Goal: Task Accomplishment & Management: Manage account settings

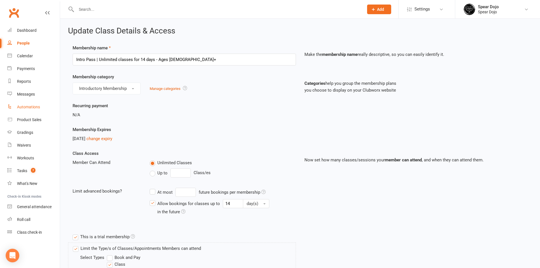
click at [31, 105] on div "Automations" at bounding box center [28, 107] width 23 height 5
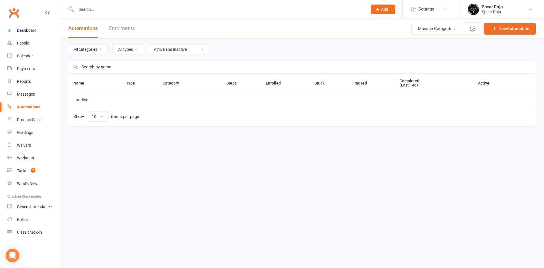
select select "100"
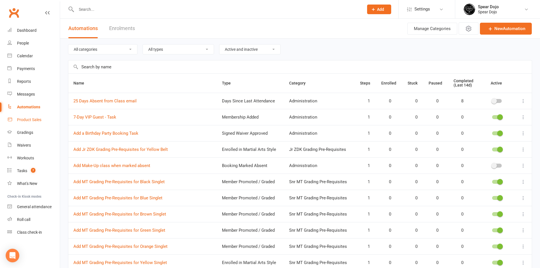
click at [30, 117] on link "Product Sales" at bounding box center [33, 119] width 52 height 13
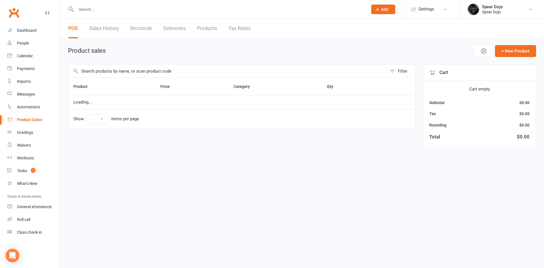
select select "100"
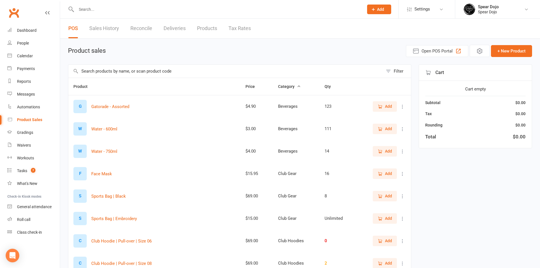
click at [149, 28] on link "Reconcile" at bounding box center [141, 29] width 22 height 20
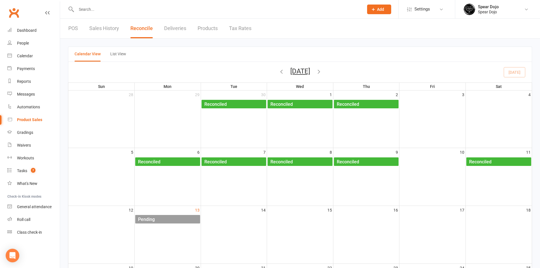
click at [164, 216] on div "Pending" at bounding box center [169, 219] width 62 height 9
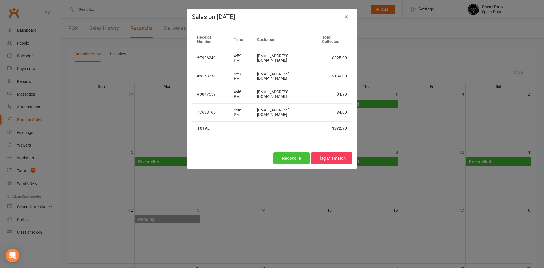
click at [288, 152] on button "Reconcile" at bounding box center [291, 158] width 36 height 12
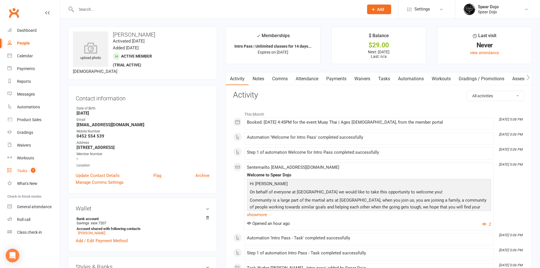
click at [21, 167] on link "Tasks 7" at bounding box center [33, 170] width 52 height 13
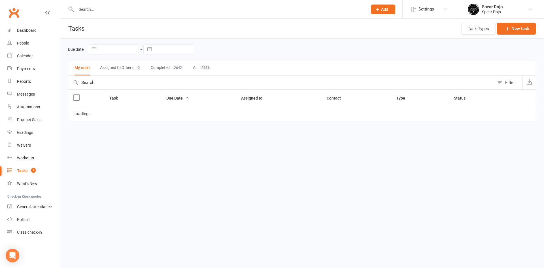
select select "started"
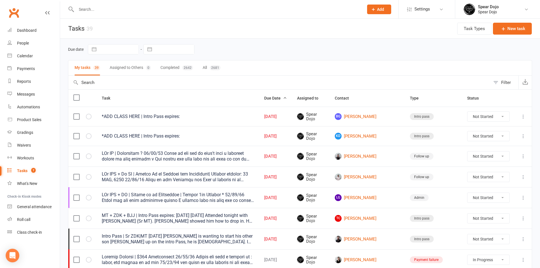
click at [525, 116] on icon at bounding box center [523, 117] width 6 height 6
click at [499, 138] on link "Edit" at bounding box center [494, 138] width 56 height 11
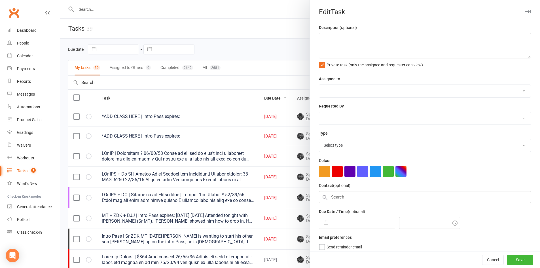
type textarea "*ADD CLASS HERE | Intro Pass expires:"
select select "43986"
type input "[DATE]"
type input "4:30am"
select select "21686"
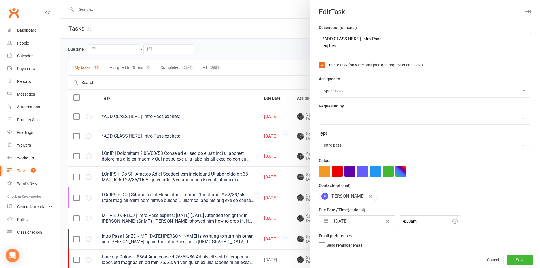
drag, startPoint x: 356, startPoint y: 37, endPoint x: 315, endPoint y: 40, distance: 40.6
click at [315, 40] on div "Description (optional) *ADD CLASS HERE | Intro Pass expires: Private task (only…" at bounding box center [425, 138] width 230 height 229
type textarea "Sr ZDK | Intro Pass expires:"
click at [507, 257] on button "Save" at bounding box center [520, 260] width 26 height 10
select select "started"
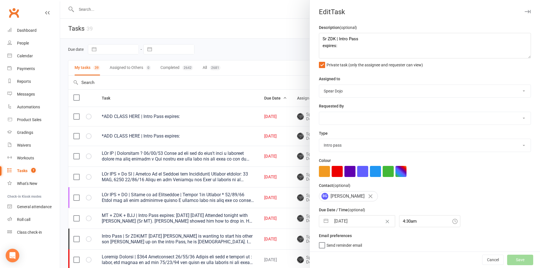
select select "started"
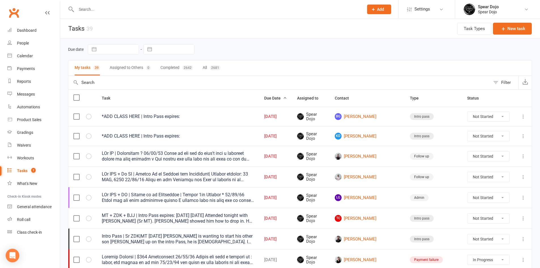
select select "started"
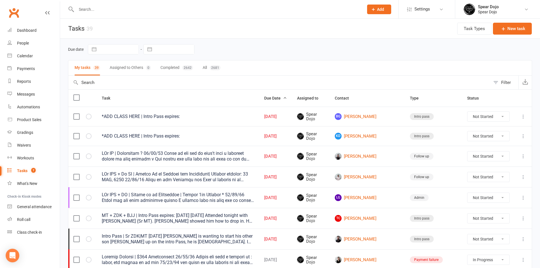
select select "started"
click at [380, 114] on link "BG Billy Griffiths" at bounding box center [366, 116] width 65 height 7
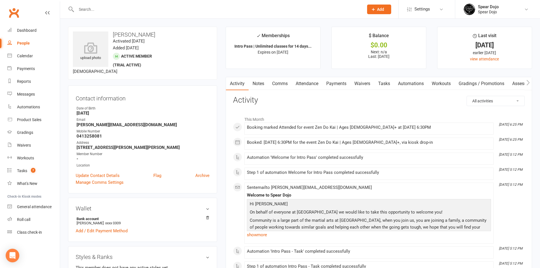
click at [389, 84] on link "Tasks" at bounding box center [384, 83] width 20 height 13
select select "incomplete"
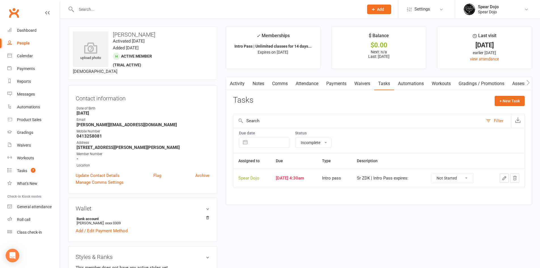
click at [508, 177] on button "button" at bounding box center [503, 177] width 9 height 9
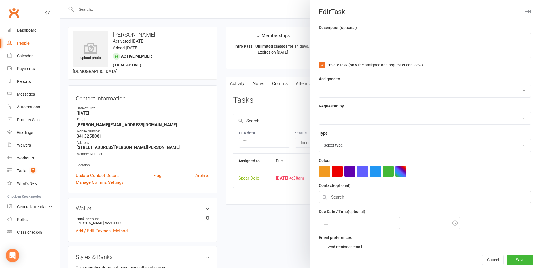
type textarea "Sr ZDK | Intro Pass expires:"
select select "43986"
type input "[DATE]"
type input "4:30am"
select select "21686"
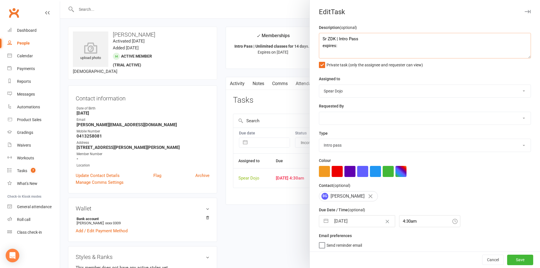
click at [342, 46] on textarea "Sr ZDK | Intro Pass expires:" at bounding box center [425, 45] width 212 height 25
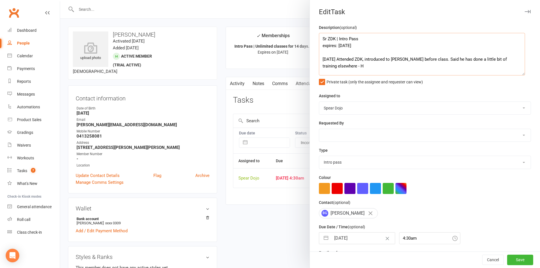
drag, startPoint x: 521, startPoint y: 56, endPoint x: 524, endPoint y: 116, distance: 59.6
click at [524, 75] on textarea "Sr ZDK | Intro Pass expires: 26 OCT, 2025 13/10/25 Attended ZDK, introduced to …" at bounding box center [422, 54] width 206 height 42
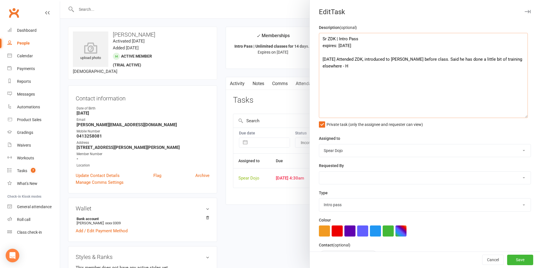
click at [340, 67] on textarea "Sr ZDK | Intro Pass expires: 26 OCT, 2025 13/10/25 Attended ZDK, introduced to …" at bounding box center [423, 75] width 209 height 85
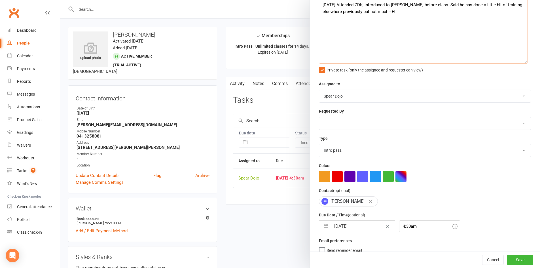
scroll to position [57, 0]
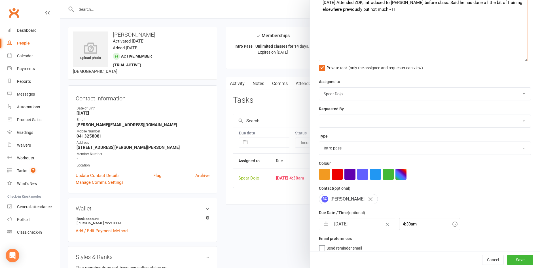
type textarea "Sr ZDK | Intro Pass expires: 26 OCT, 2025 13/10/25 Attended ZDK, introduced to …"
click at [325, 227] on button "button" at bounding box center [326, 223] width 10 height 11
select select "8"
select select "2025"
select select "9"
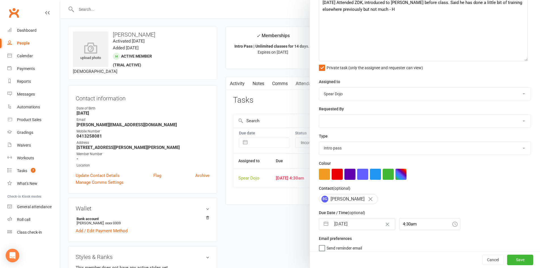
select select "2025"
select select "10"
select select "2025"
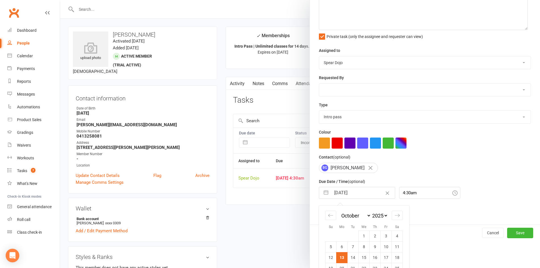
scroll to position [113, 0]
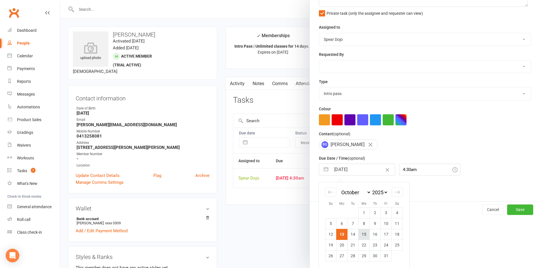
click at [365, 236] on td "15" at bounding box center [363, 234] width 11 height 11
type input "15 Oct 2025"
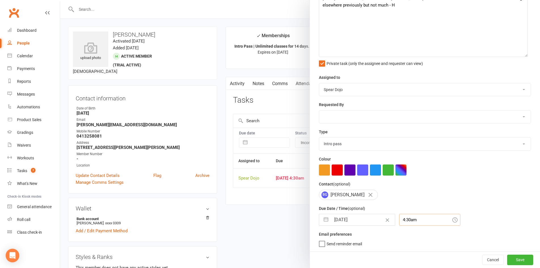
scroll to position [78, 0]
click at [414, 219] on div "4:30am" at bounding box center [429, 220] width 61 height 12
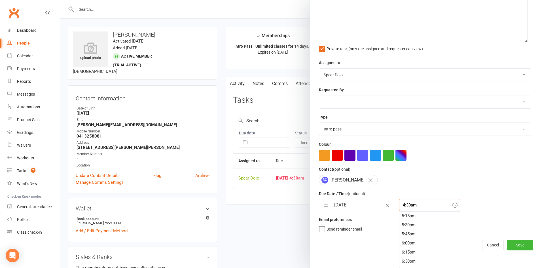
scroll to position [636, 0]
click at [421, 249] on div "6:30pm" at bounding box center [429, 250] width 61 height 9
type input "6:30pm"
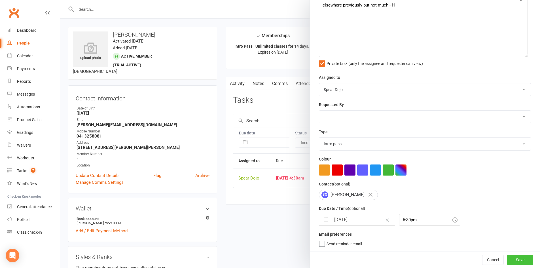
click at [510, 259] on button "Save" at bounding box center [520, 259] width 26 height 10
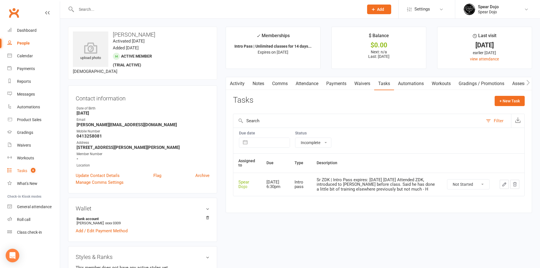
click at [17, 172] on div "Tasks" at bounding box center [22, 170] width 10 height 5
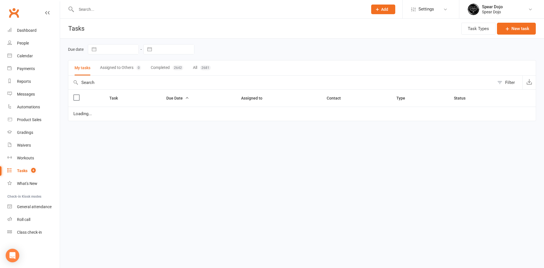
select select "started"
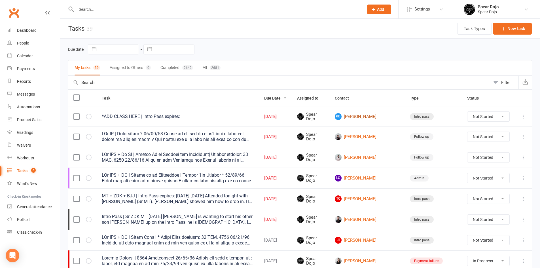
click at [377, 116] on link "KD Kyden Dodd" at bounding box center [366, 116] width 65 height 7
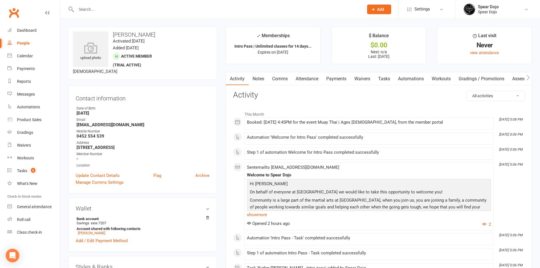
click at [384, 78] on link "Tasks" at bounding box center [384, 78] width 20 height 13
select select "incomplete"
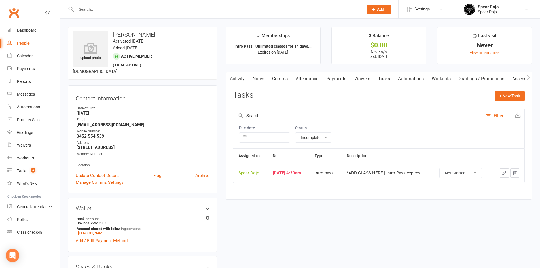
click at [504, 174] on icon "button" at bounding box center [503, 172] width 5 height 5
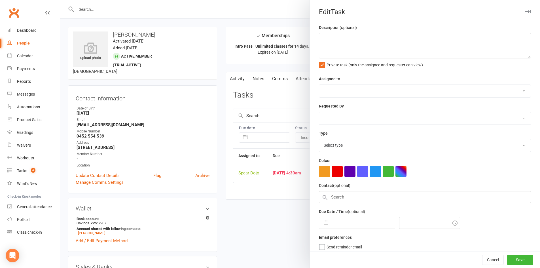
type textarea "*ADD CLASS HERE | Intro Pass expires:"
select select "43986"
type input "[DATE]"
type input "4:30am"
select select "21686"
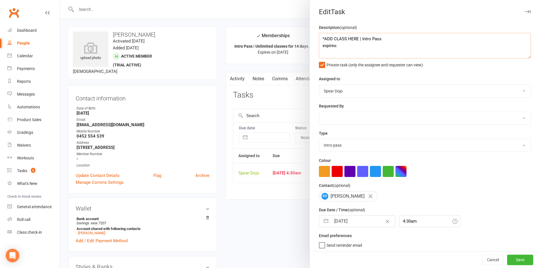
drag, startPoint x: 356, startPoint y: 39, endPoint x: 318, endPoint y: 39, distance: 37.4
click at [319, 39] on textarea "*ADD CLASS HERE | Intro Pass expires:" at bounding box center [425, 45] width 212 height 25
click at [357, 49] on textarea "Jr MT | Intro Pass expires:" at bounding box center [425, 45] width 212 height 25
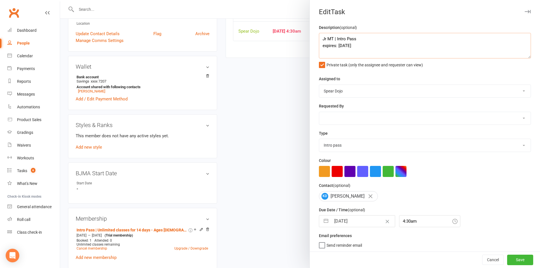
scroll to position [4, 0]
type textarea "Jr MT | Intro Pass expires: 26 Oct, 2025 13/10/25 email enquiry, booked in for …"
click at [326, 221] on button "button" at bounding box center [326, 220] width 10 height 11
select select "8"
select select "2025"
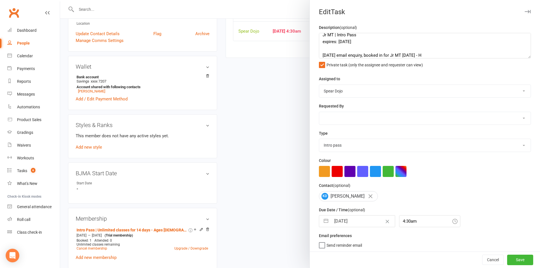
select select "9"
select select "2025"
select select "10"
select select "2025"
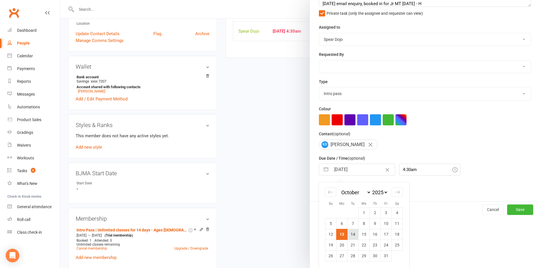
click at [351, 237] on td "14" at bounding box center [352, 234] width 11 height 11
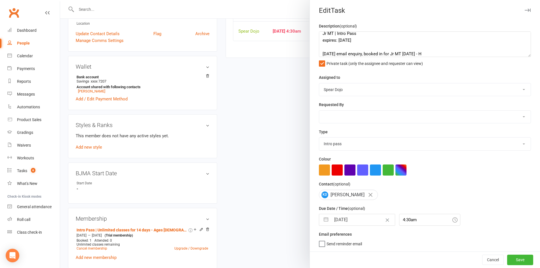
type input "14 Oct 2025"
click at [512, 260] on button "Save" at bounding box center [520, 259] width 26 height 10
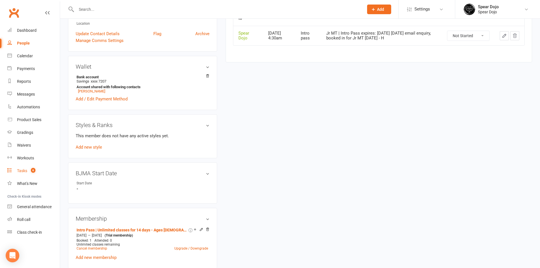
click at [22, 172] on div "Tasks" at bounding box center [22, 170] width 10 height 5
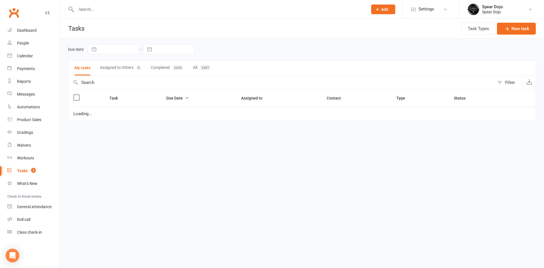
select select "started"
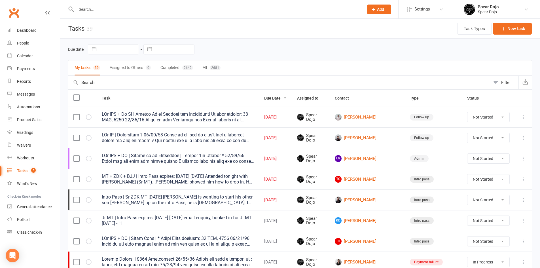
click at [524, 118] on icon at bounding box center [523, 117] width 6 height 6
click at [503, 136] on link "Edit" at bounding box center [494, 138] width 56 height 11
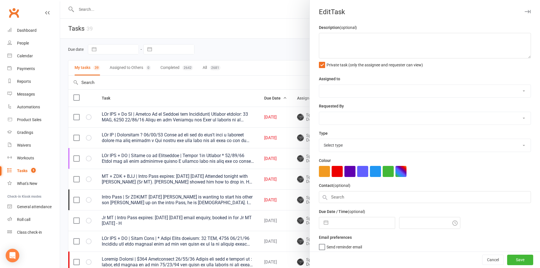
type textarea "PJr ZDK + Jr MT | Follow Up on Joining and Membership| Joining expires: 19 SEP,…"
select select "43986"
type input "[DATE]"
type input "4:44pm"
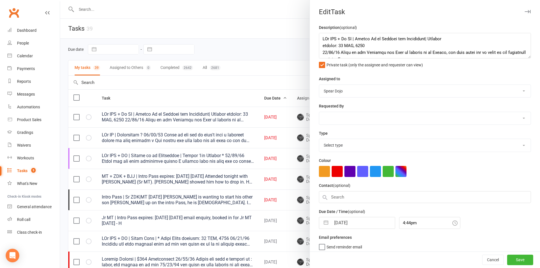
select select "19887"
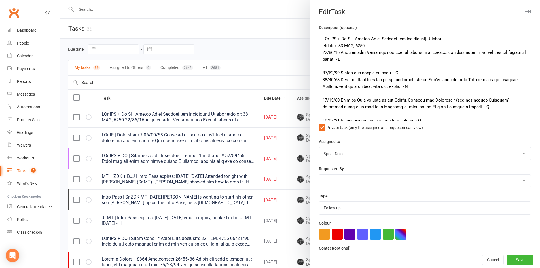
drag, startPoint x: 520, startPoint y: 56, endPoint x: 528, endPoint y: 121, distance: 66.0
click at [528, 121] on textarea at bounding box center [425, 77] width 213 height 88
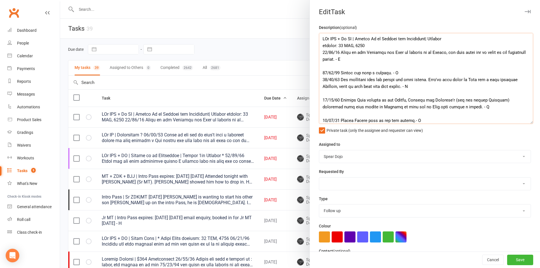
click at [384, 44] on textarea at bounding box center [426, 78] width 214 height 91
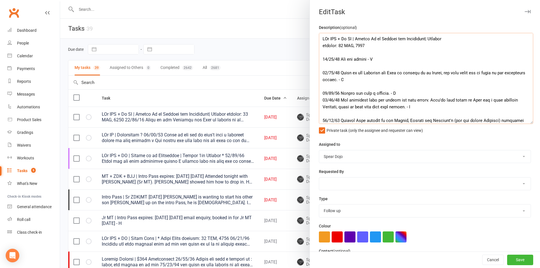
scroll to position [69, 0]
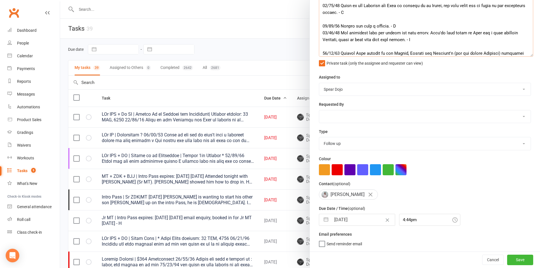
type textarea "PJr ZDK + Jr MT | Follow Up on Joining and Membership| Joining expires: 19 SEP,…"
click at [325, 219] on button "button" at bounding box center [326, 219] width 10 height 11
select select "8"
select select "2025"
select select "9"
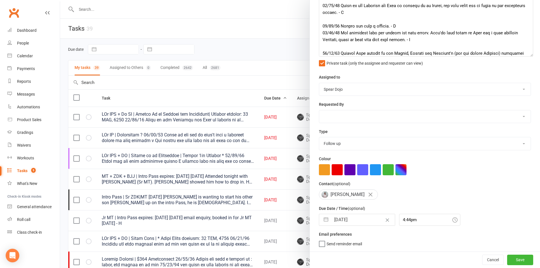
select select "2025"
select select "10"
select select "2025"
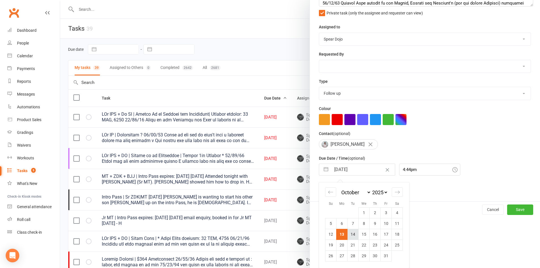
click at [349, 231] on td "14" at bounding box center [352, 234] width 11 height 11
type input "14 Oct 2025"
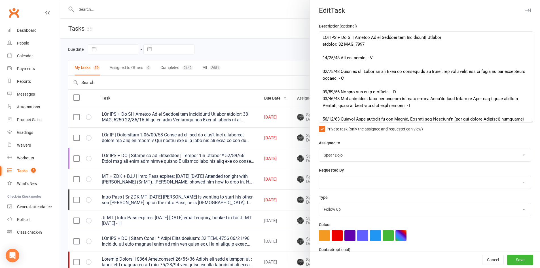
scroll to position [0, 0]
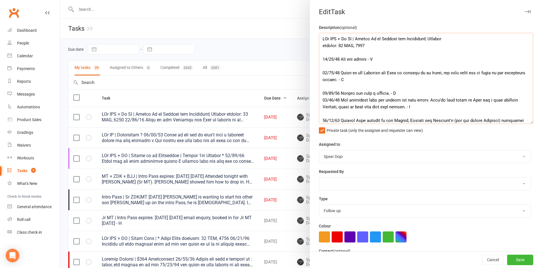
drag, startPoint x: 379, startPoint y: 57, endPoint x: 320, endPoint y: 61, distance: 59.1
click at [320, 61] on textarea at bounding box center [426, 78] width 214 height 91
click at [509, 257] on button "Save" at bounding box center [520, 260] width 26 height 10
select select "started"
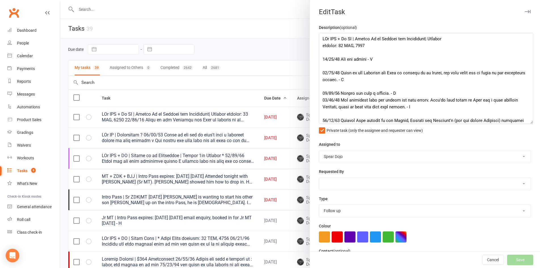
select select "started"
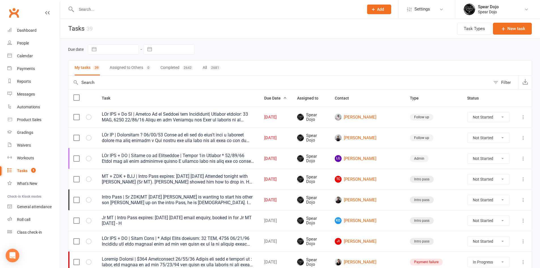
select select "started"
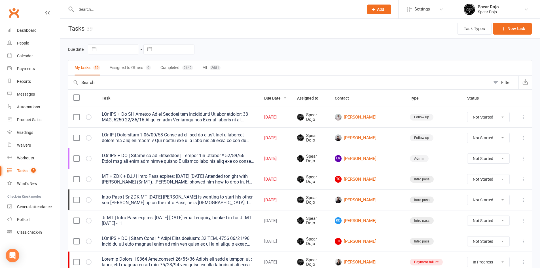
select select "started"
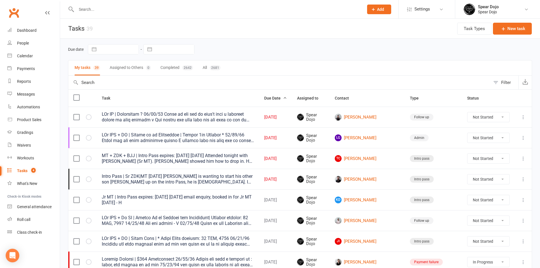
click at [523, 117] on icon at bounding box center [523, 117] width 6 height 6
click at [499, 140] on link "Edit" at bounding box center [494, 138] width 56 height 11
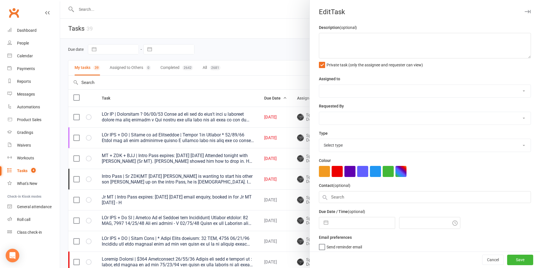
type textarea "PJr MT | Continuing ? 11/10/25 Spoke to dad and he didn't give a definite seeme…"
select select "43986"
type input "[DATE]"
type input "4:44pm"
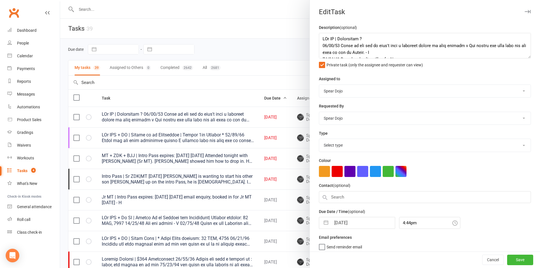
select select "19887"
click at [384, 39] on textarea at bounding box center [425, 45] width 212 height 25
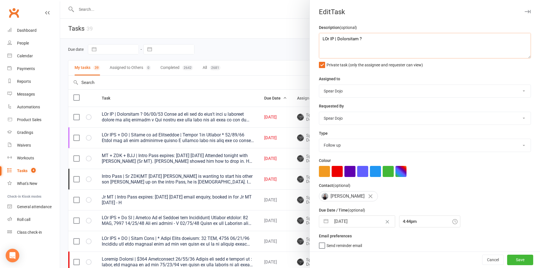
scroll to position [4, 0]
click at [333, 48] on textarea at bounding box center [425, 45] width 212 height 25
paste textarea "13/10/25 Did not attend - H"
type textarea "PJr MT | Continuing ? 13/10/25 Did not attend - H 11/10/25 Spoke to dad and he …"
click at [325, 221] on button "button" at bounding box center [326, 221] width 10 height 11
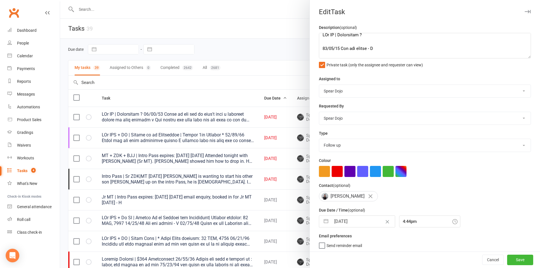
select select "8"
select select "2025"
select select "9"
select select "2025"
select select "10"
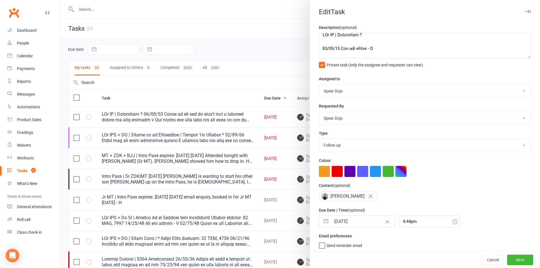
select select "2025"
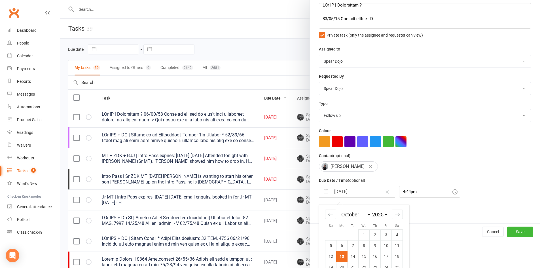
scroll to position [54, 0]
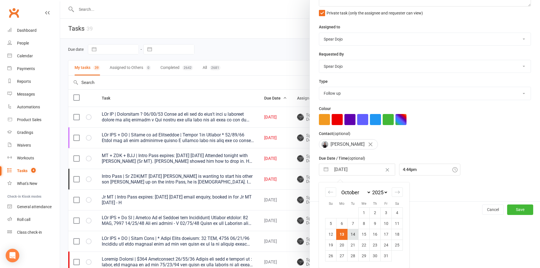
click at [350, 237] on td "14" at bounding box center [352, 234] width 11 height 11
type input "14 Oct 2025"
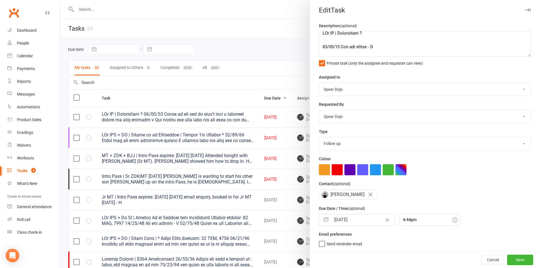
scroll to position [4, 0]
click at [514, 259] on button "Save" at bounding box center [520, 259] width 26 height 10
select select "started"
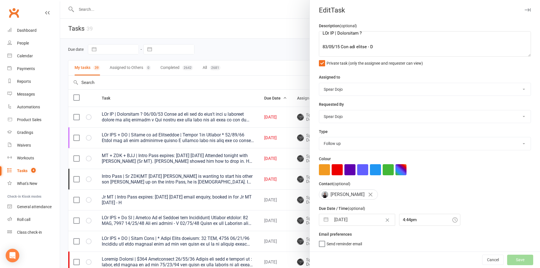
select select "started"
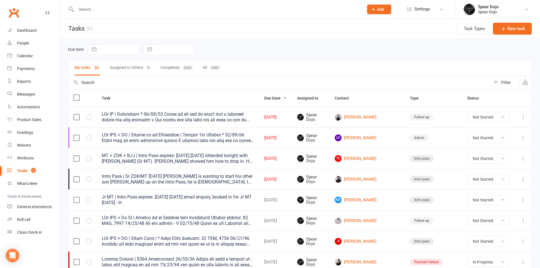
select select "started"
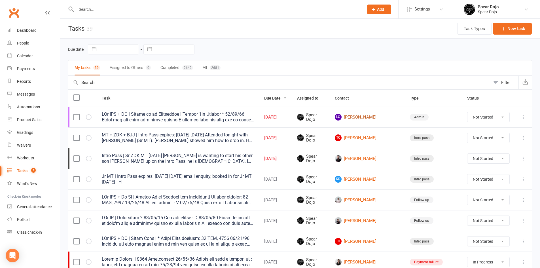
click at [373, 116] on link "LG Lockie Grimley" at bounding box center [366, 117] width 65 height 7
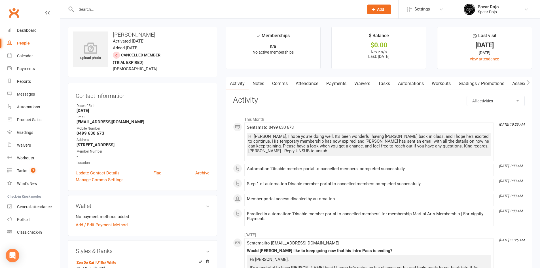
click at [383, 81] on link "Tasks" at bounding box center [384, 83] width 20 height 13
select select "incomplete"
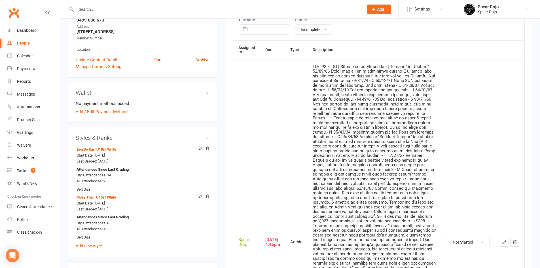
scroll to position [113, 0]
click at [504, 239] on icon "button" at bounding box center [503, 241] width 5 height 5
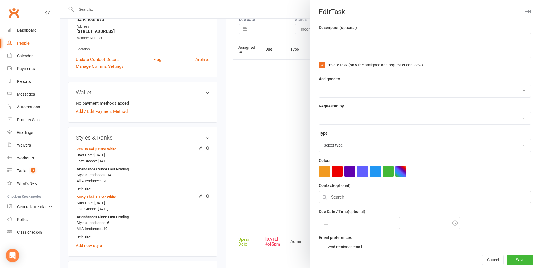
type textarea "PJr ZDK + MT | Follow up on Membership | Expiry 1st October * 09/10/25 Jonty ha…"
select select "43986"
type input "[DATE]"
type input "4:45pm"
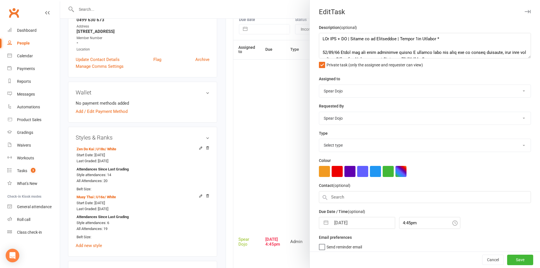
select select "19839"
click at [454, 44] on textarea at bounding box center [425, 45] width 212 height 25
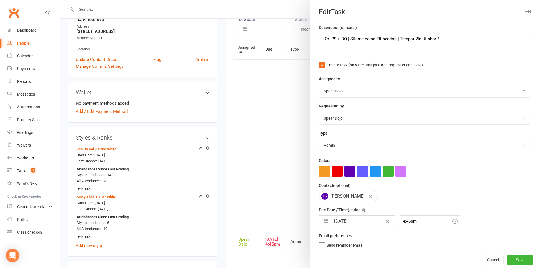
scroll to position [4, 0]
paste textarea "13/10/25 Did not attend - H"
click at [450, 35] on textarea at bounding box center [425, 45] width 212 height 25
click at [414, 49] on textarea at bounding box center [425, 45] width 212 height 25
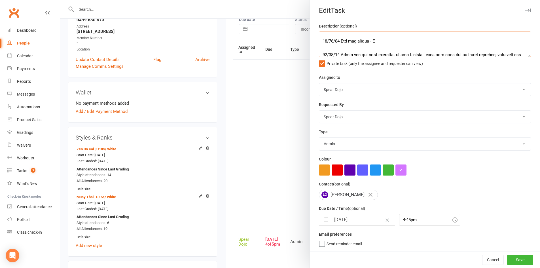
scroll to position [4, 0]
type textarea "PJr ZDK + MT | Follow up on Membership | Expiry 1st October * 13/10/25 Did not …"
click at [323, 218] on button "button" at bounding box center [326, 219] width 10 height 11
select select "8"
select select "2025"
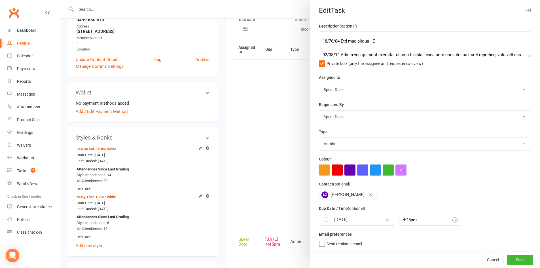
select select "9"
select select "2025"
select select "10"
select select "2025"
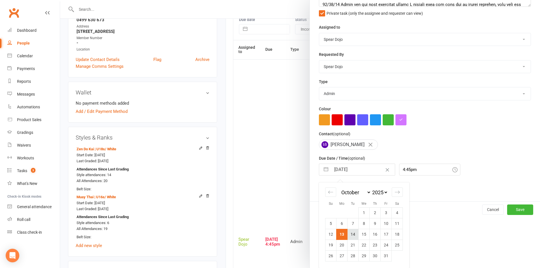
click at [351, 235] on td "14" at bounding box center [352, 234] width 11 height 11
type input "14 Oct 2025"
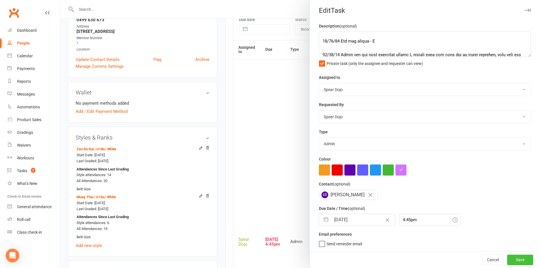
click at [507, 263] on button "Save" at bounding box center [520, 259] width 26 height 10
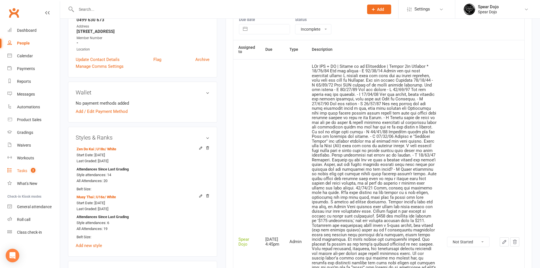
click at [22, 172] on div "Tasks" at bounding box center [22, 170] width 10 height 5
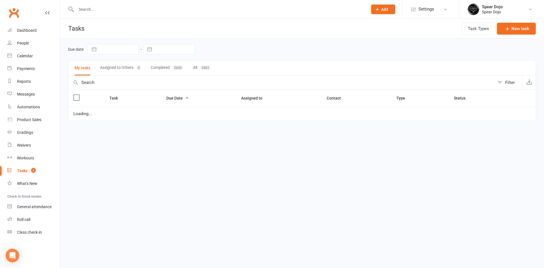
select select "started"
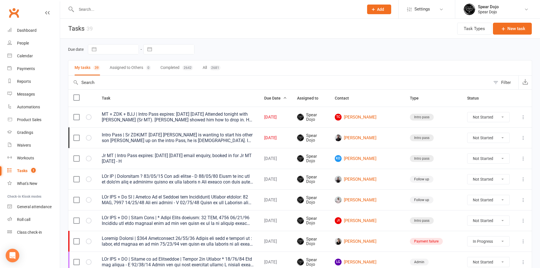
click at [523, 139] on icon at bounding box center [523, 138] width 6 height 6
click at [510, 157] on link "Edit" at bounding box center [494, 159] width 56 height 11
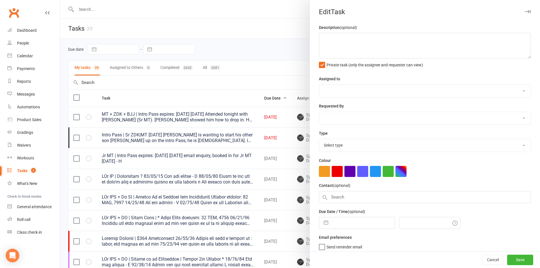
type textarea "Intro Pass | Sr ZDK|MT 04/10/25 Tim is wanting to start his other son Billy up …"
select select "43986"
type input "[DATE]"
type input "6:15pm"
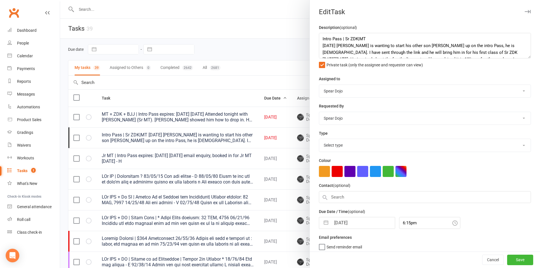
select select "21686"
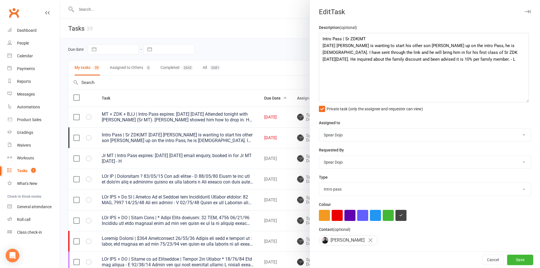
drag, startPoint x: 519, startPoint y: 55, endPoint x: 526, endPoint y: 129, distance: 74.8
click at [526, 102] on textarea "Intro Pass | Sr ZDK|MT 04/10/25 Tim is wanting to start his other son Billy up …" at bounding box center [424, 67] width 210 height 69
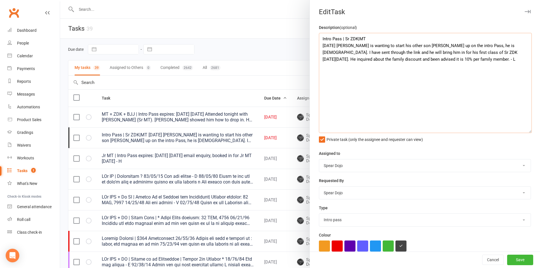
click at [413, 41] on textarea "Intro Pass | Sr ZDK|MT 04/10/25 Tim is wanting to start his other son Billy up …" at bounding box center [425, 83] width 213 height 100
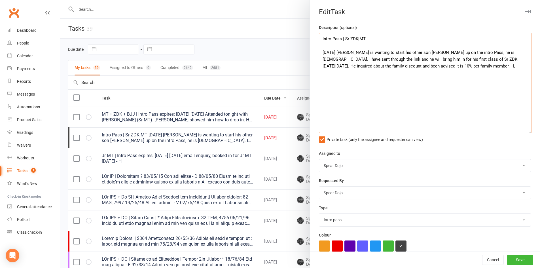
click at [319, 41] on textarea "Intro Pass | Sr ZDK|MT 04/10/25 Tim is wanting to start his other son Billy up …" at bounding box center [425, 83] width 213 height 100
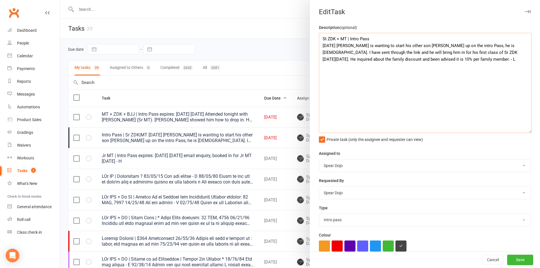
click at [323, 40] on textarea "St ZDK + MT | Intro Pass 04/10/25 Tim is wanting to start his other son Billy u…" at bounding box center [425, 83] width 213 height 100
click at [390, 40] on textarea "Sr ZDK + MT | Intro Pass 04/10/25 Tim is wanting to start his other son Billy u…" at bounding box center [425, 83] width 213 height 100
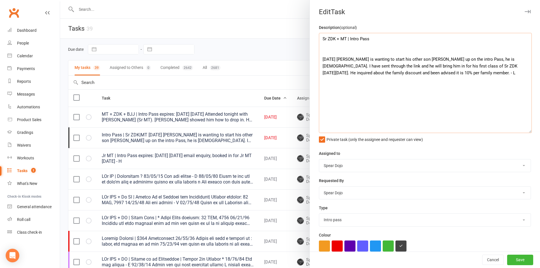
drag, startPoint x: 323, startPoint y: 52, endPoint x: 365, endPoint y: 48, distance: 43.0
click at [365, 48] on textarea "Sr ZDK + MT | Intro Pass 04/10/25 Tim is wanting to start his other son Billy u…" at bounding box center [425, 83] width 213 height 100
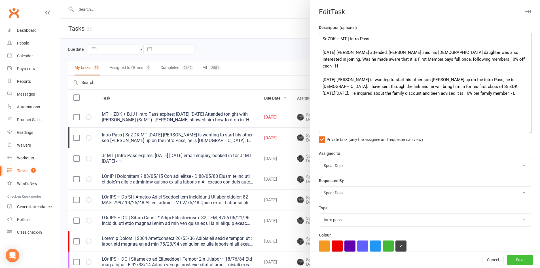
type textarea "Sr ZDK + MT | Intro Pass 13/10/25 Billy attended, Tim said his 15 year old daug…"
click at [507, 257] on button "Save" at bounding box center [520, 260] width 26 height 10
select select "started"
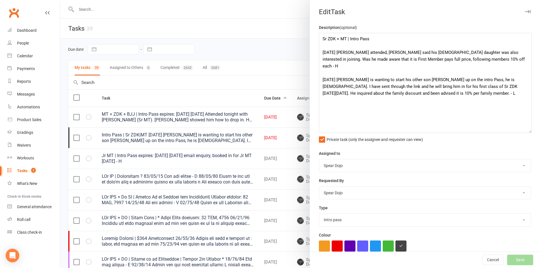
select select "started"
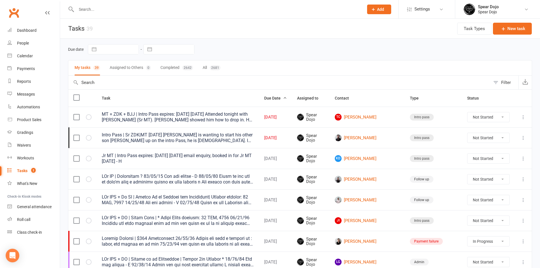
select select "started"
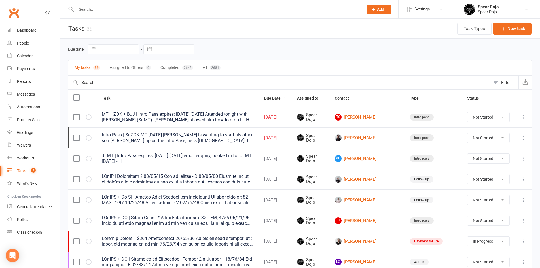
select select "started"
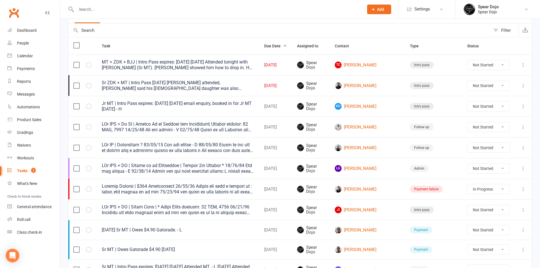
scroll to position [57, 0]
